Goal: Find specific page/section: Find specific page/section

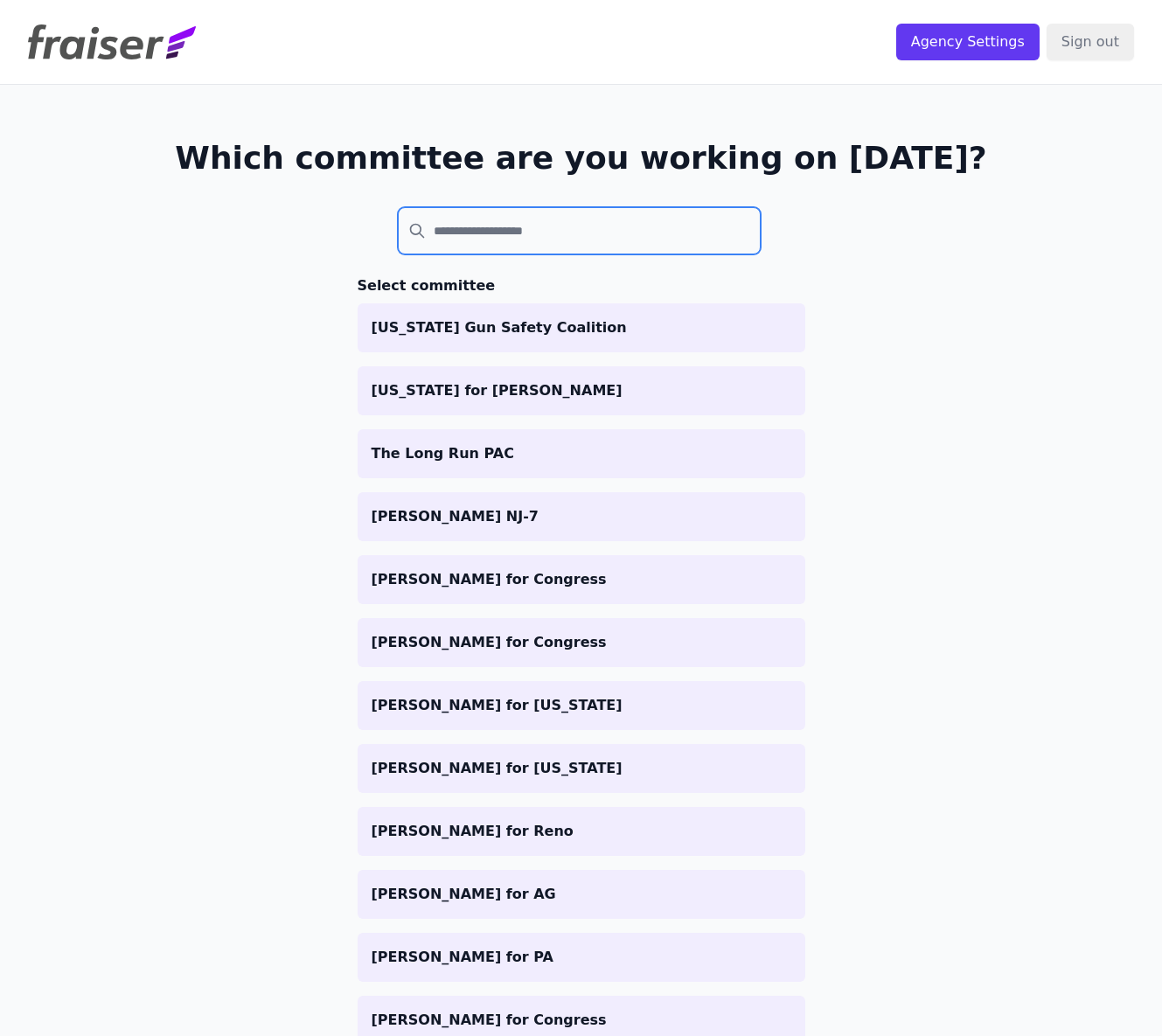
click at [552, 239] on input "search" at bounding box center [580, 231] width 364 height 47
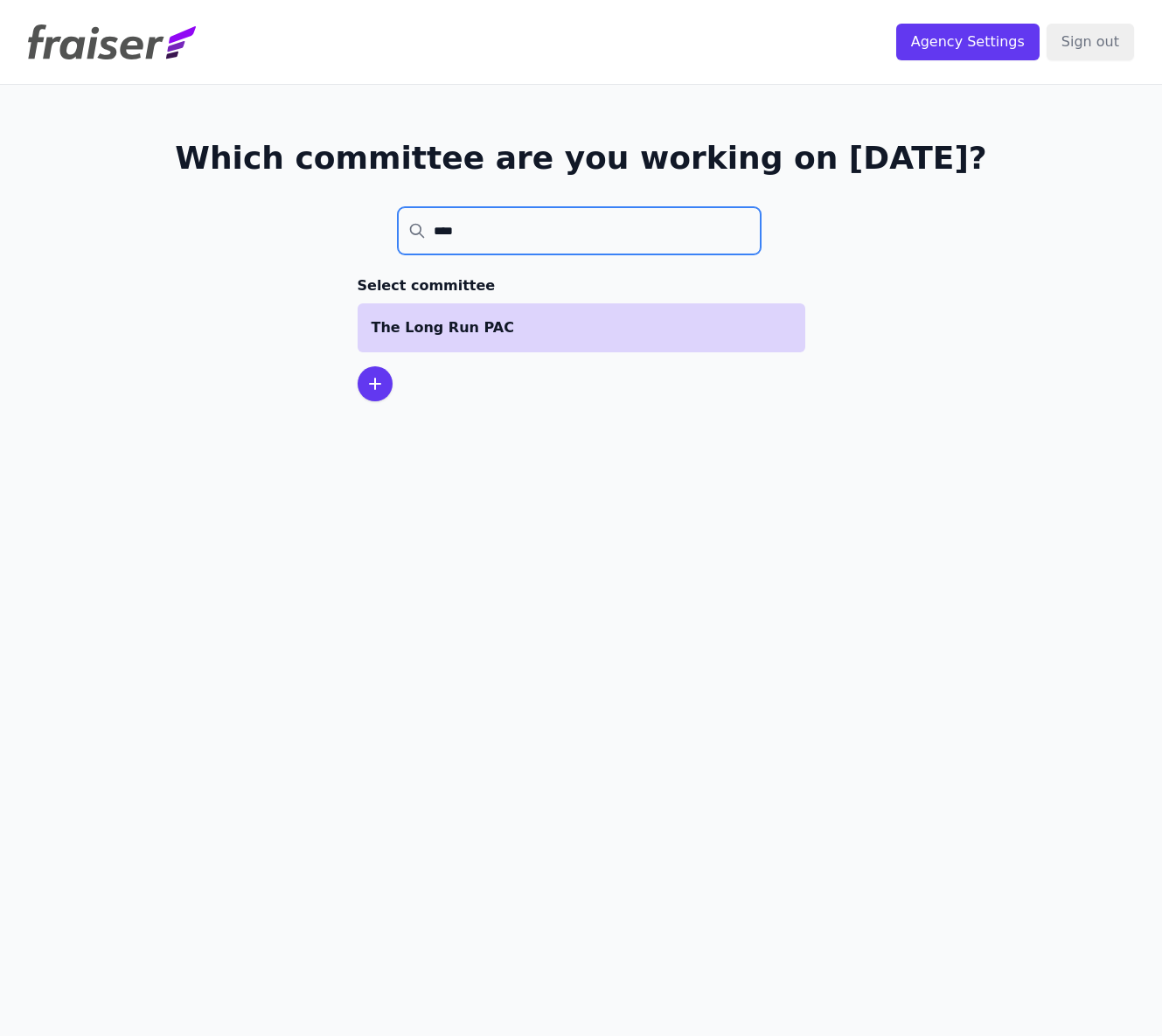
type input "****"
click at [526, 337] on p "The Long Run PAC" at bounding box center [582, 328] width 420 height 21
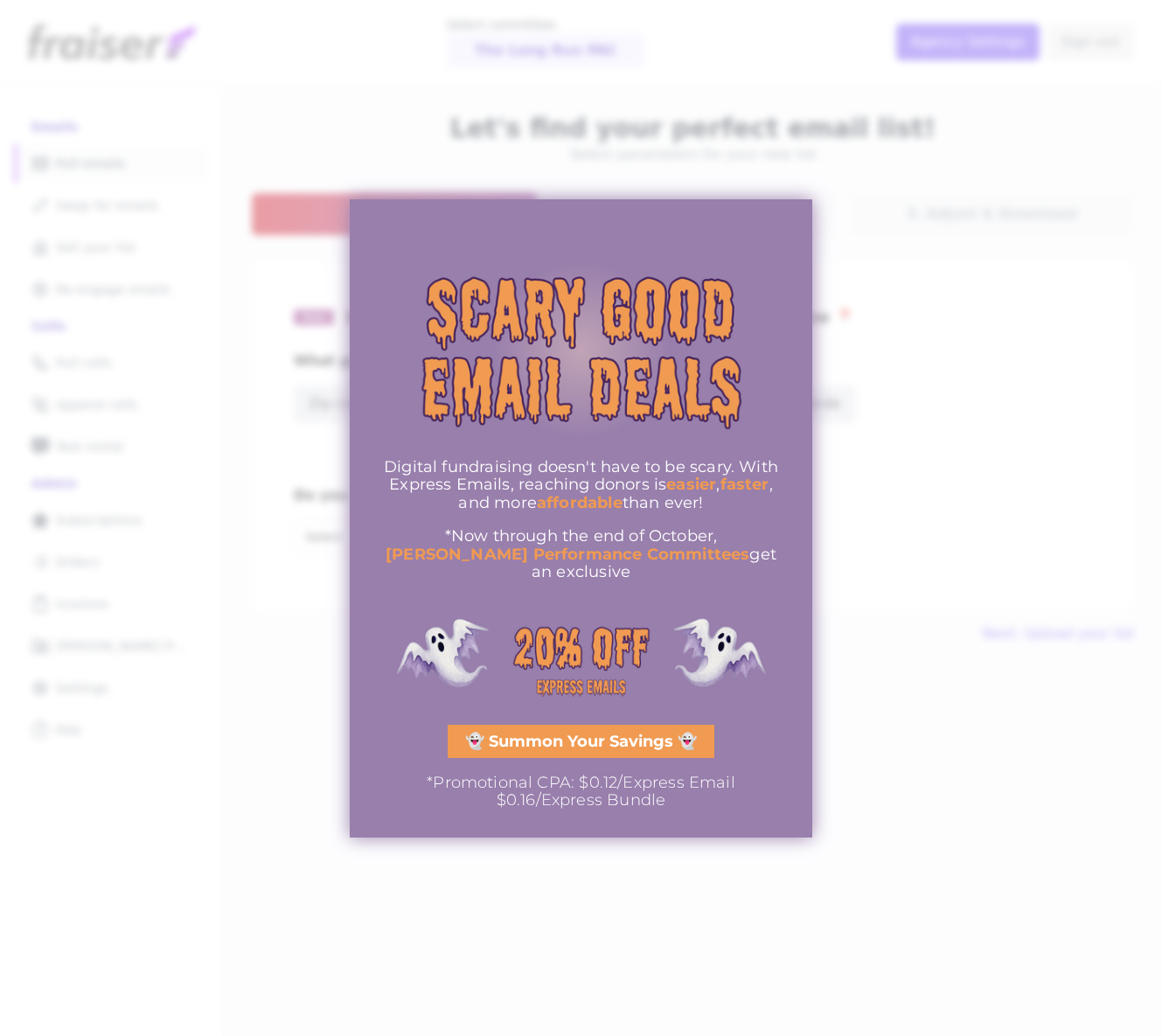
click at [953, 452] on div at bounding box center [581, 518] width 1162 height 1036
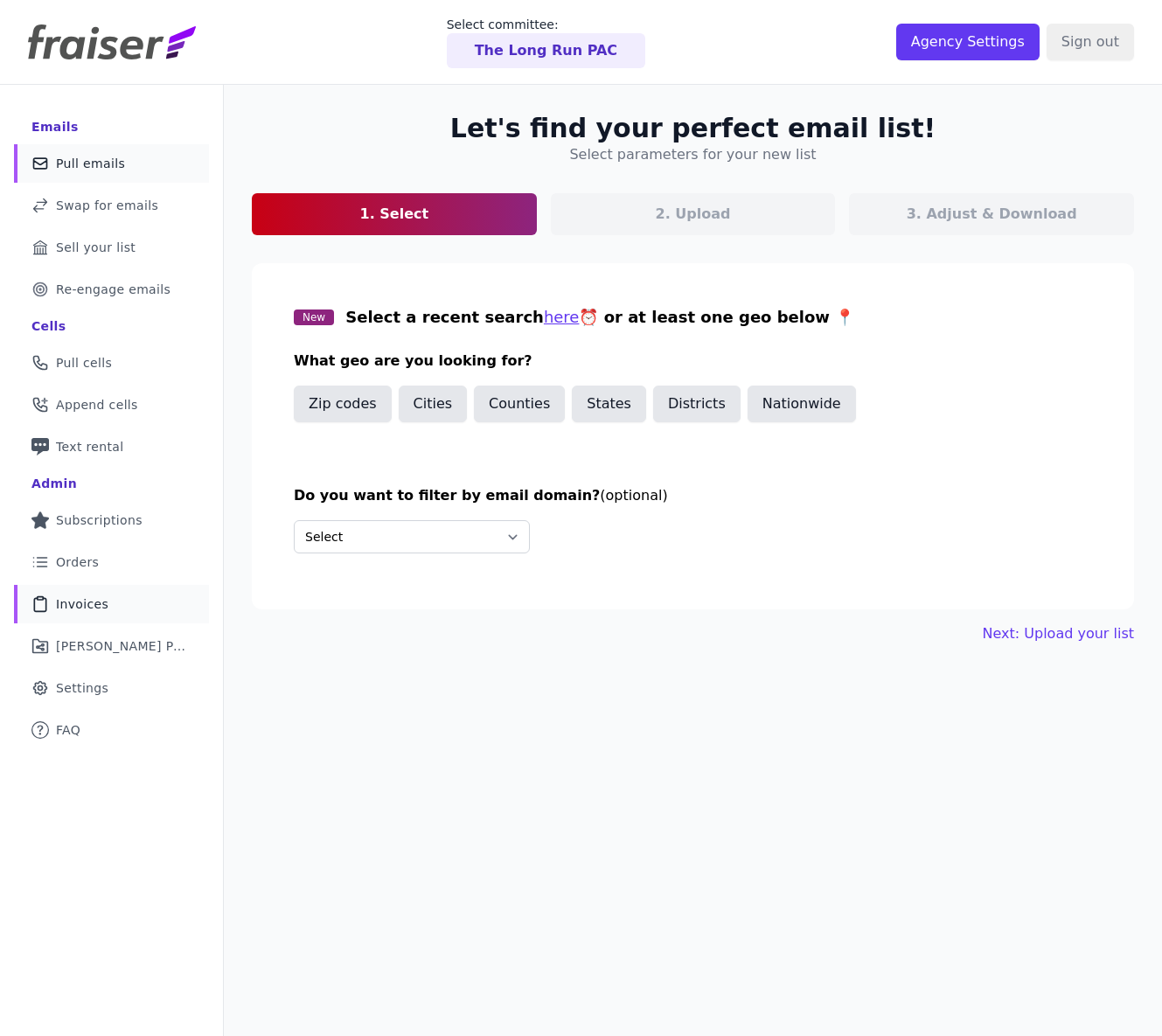
click at [116, 607] on link "Clipboard Icon Outline of a clipboard Invoices" at bounding box center [111, 605] width 195 height 38
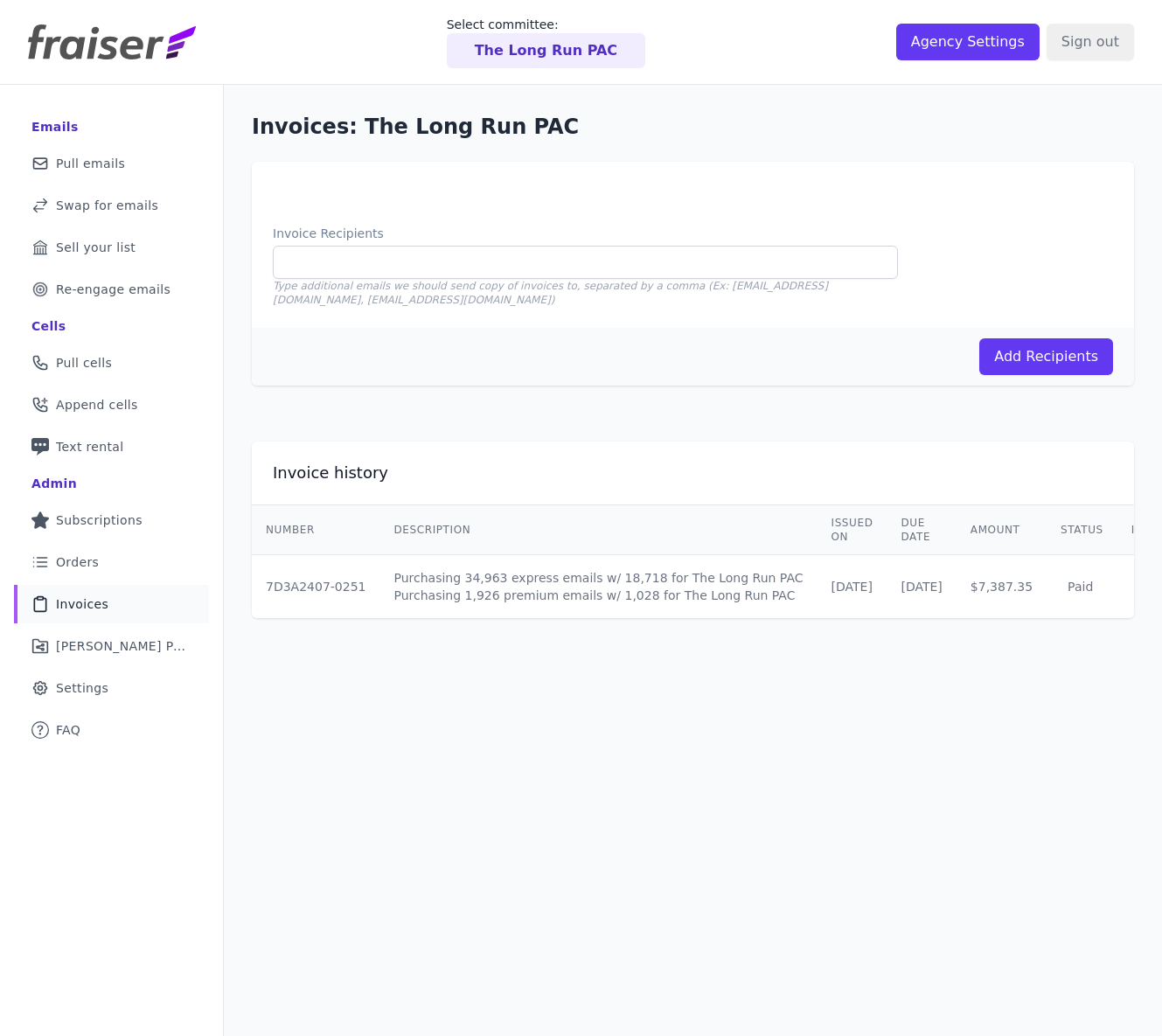
click at [582, 438] on div "Invoice history Number Description Issued on Due Date Amount Status Invoice 7D3…" at bounding box center [693, 530] width 938 height 233
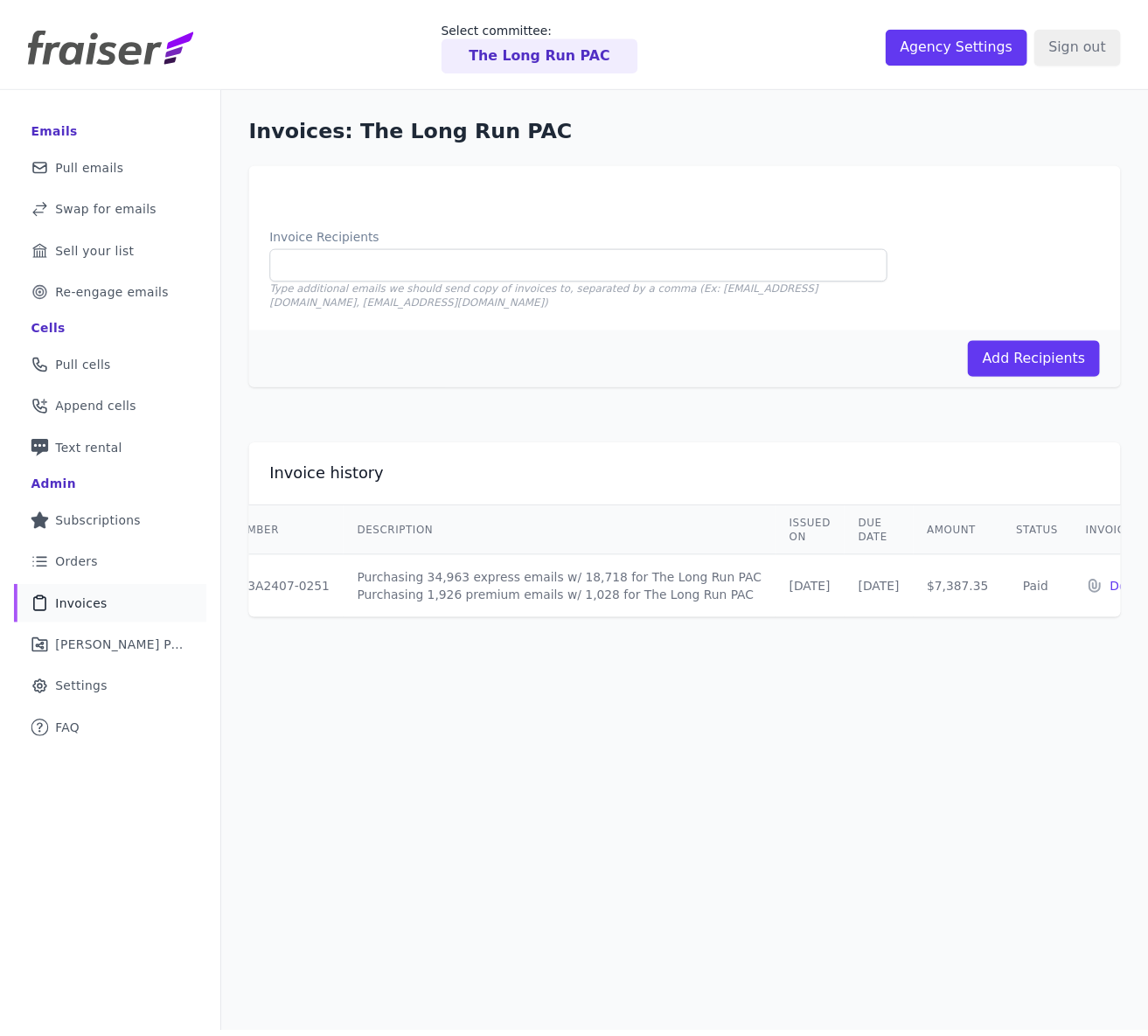
scroll to position [0, 88]
